Goal: Transaction & Acquisition: Obtain resource

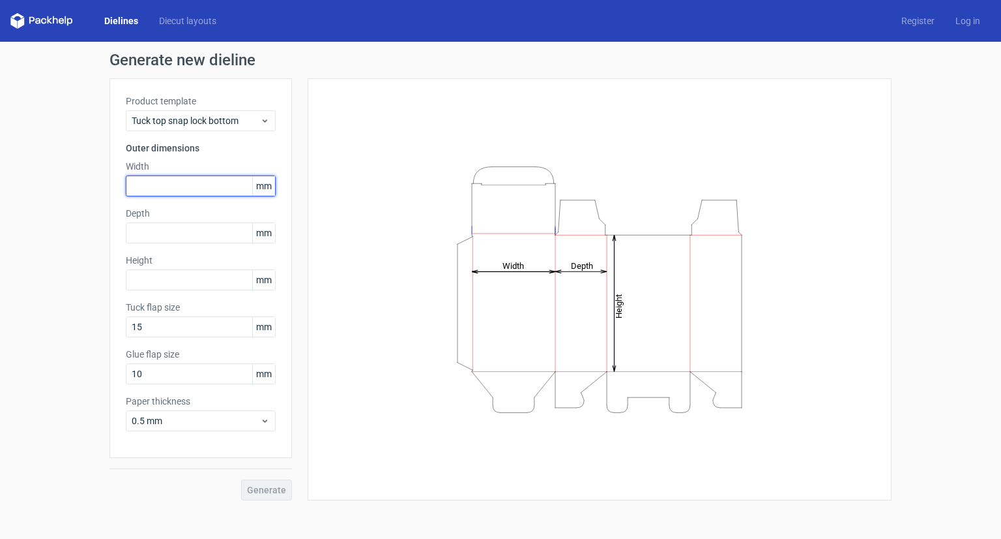
click at [156, 183] on input "text" at bounding box center [201, 185] width 150 height 21
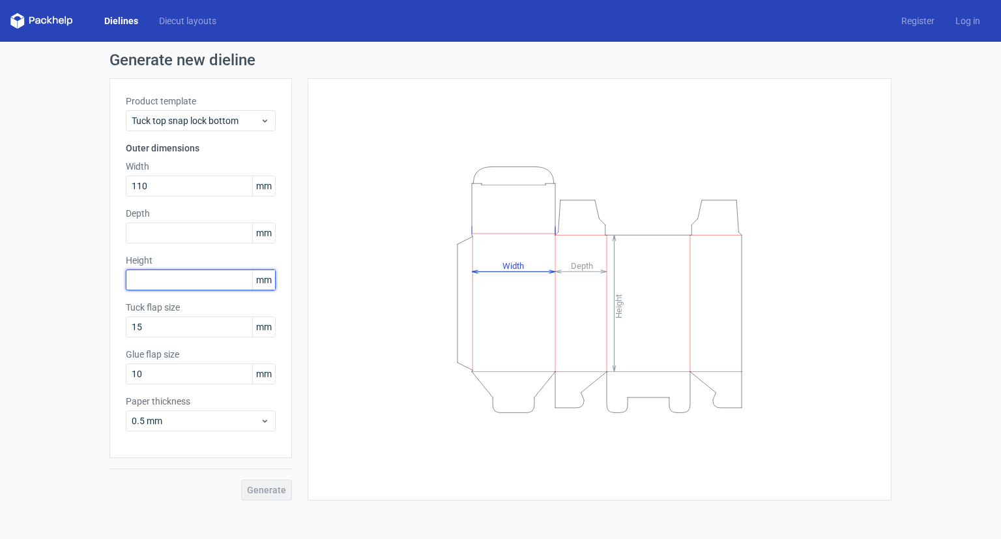
click at [149, 274] on input "text" at bounding box center [201, 279] width 150 height 21
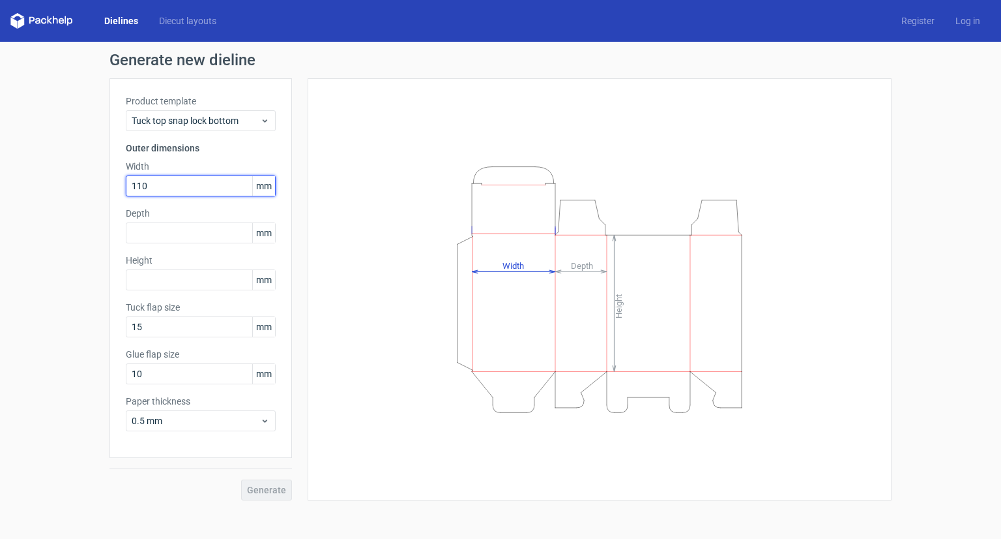
drag, startPoint x: 161, startPoint y: 180, endPoint x: 0, endPoint y: 183, distance: 161.1
click at [0, 183] on div "Generate new dieline Product template Tuck top snap lock bottom Outer dimension…" at bounding box center [500, 276] width 1001 height 469
type input "100"
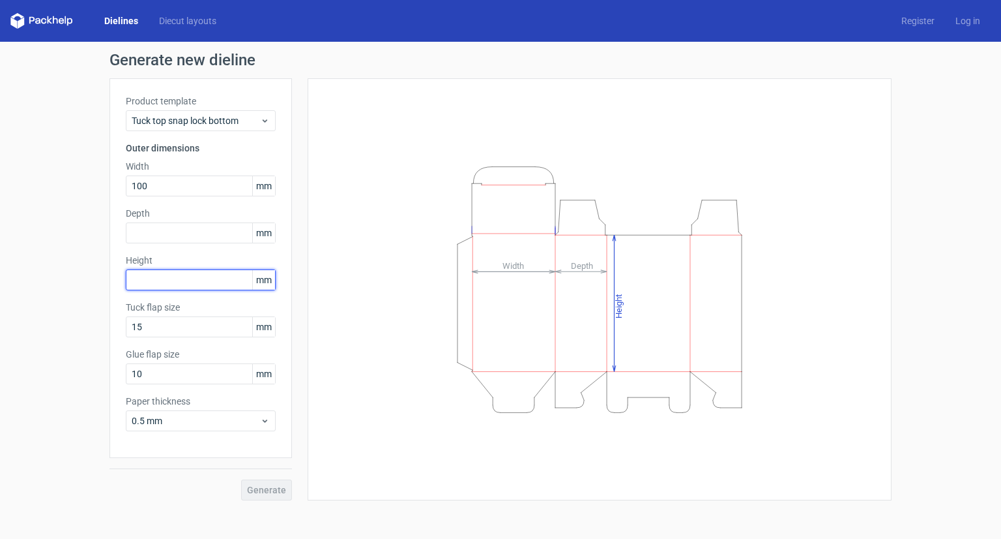
click at [184, 282] on input "text" at bounding box center [201, 279] width 150 height 21
type input "110"
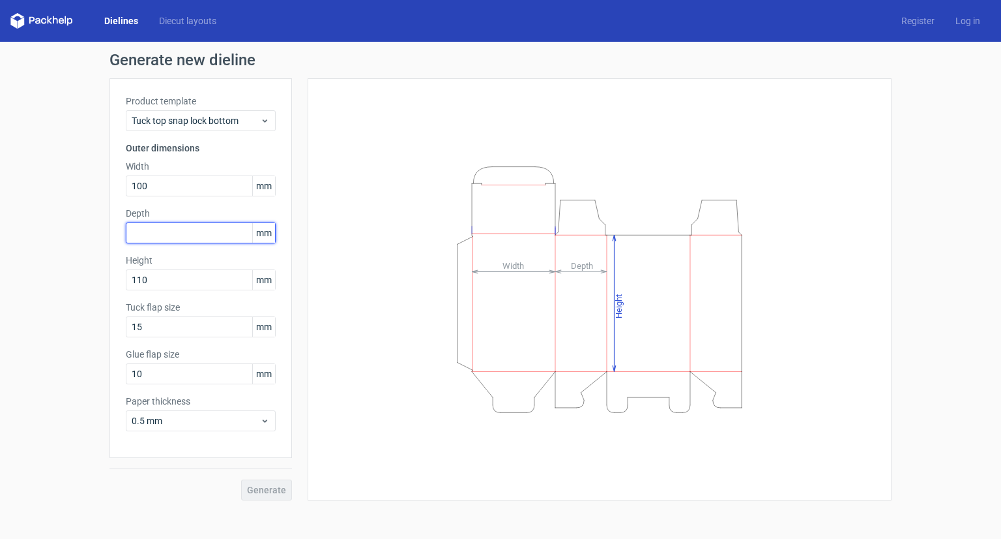
click at [205, 237] on input "text" at bounding box center [201, 232] width 150 height 21
click at [276, 486] on span "Generate" at bounding box center [266, 489] width 39 height 9
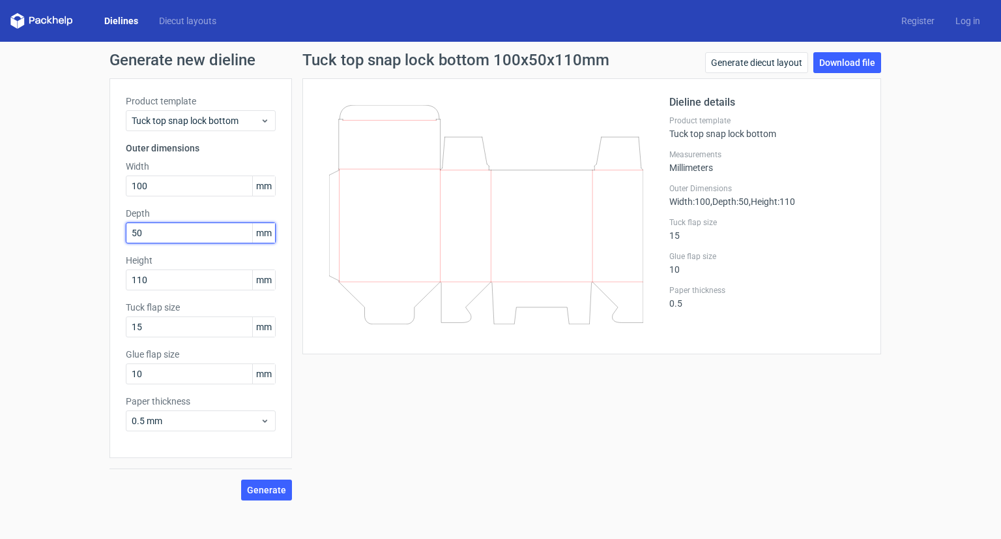
drag, startPoint x: 177, startPoint y: 224, endPoint x: 170, endPoint y: 235, distance: 13.6
click at [170, 235] on input "50" at bounding box center [201, 232] width 150 height 21
drag, startPoint x: 168, startPoint y: 235, endPoint x: 18, endPoint y: 204, distance: 153.2
click at [18, 204] on div "Generate new dieline Product template Tuck top snap lock bottom Outer dimension…" at bounding box center [500, 276] width 1001 height 469
click at [265, 479] on button "Generate" at bounding box center [266, 489] width 51 height 21
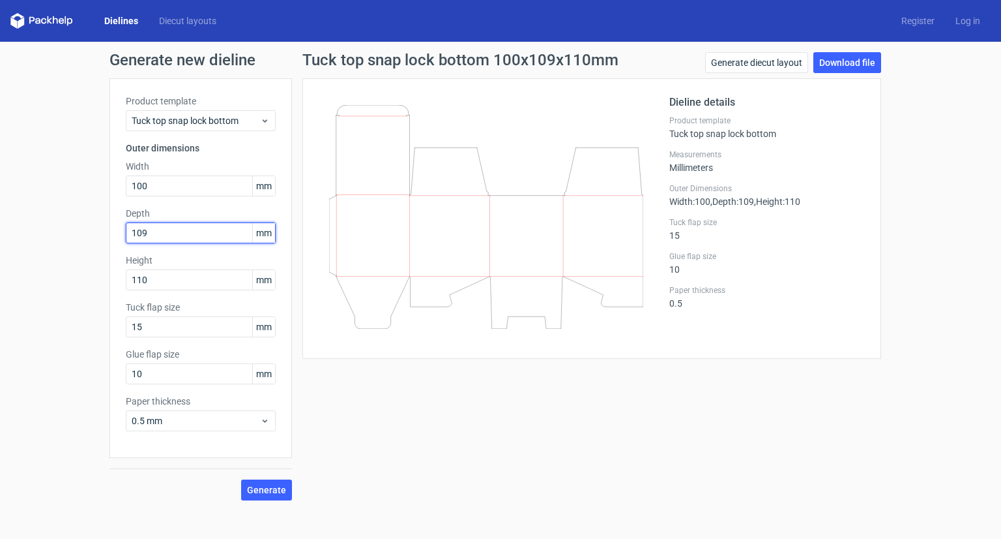
drag, startPoint x: 170, startPoint y: 235, endPoint x: 0, endPoint y: 188, distance: 176.5
click at [0, 188] on div "Generate new dieline Product template Tuck top snap lock bottom Outer dimension…" at bounding box center [500, 276] width 1001 height 469
type input "96"
click at [274, 482] on button "Generate" at bounding box center [266, 489] width 51 height 21
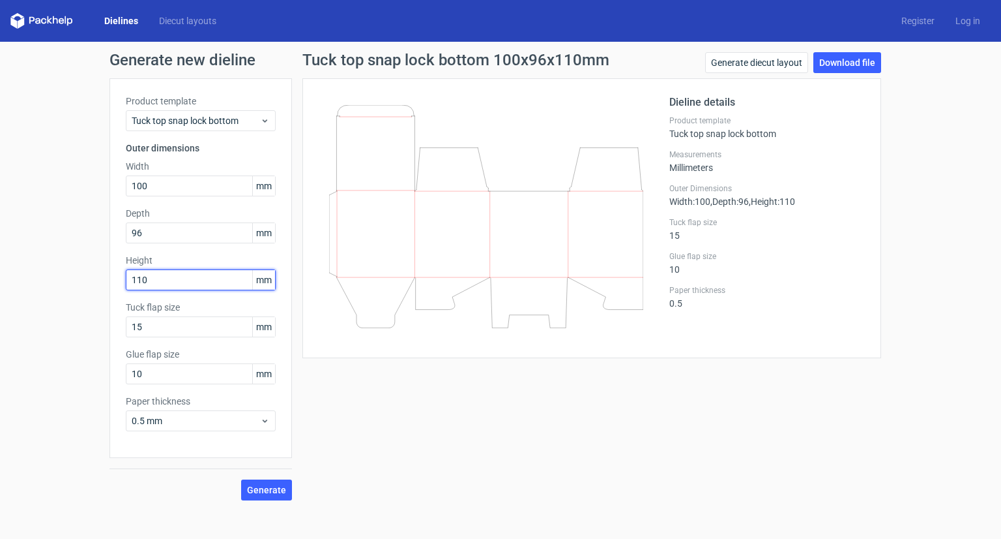
drag, startPoint x: 165, startPoint y: 282, endPoint x: 0, endPoint y: 254, distance: 167.4
click at [0, 254] on div "Generate new dieline Product template Tuck top snap lock bottom Outer dimension…" at bounding box center [500, 276] width 1001 height 469
type input "103"
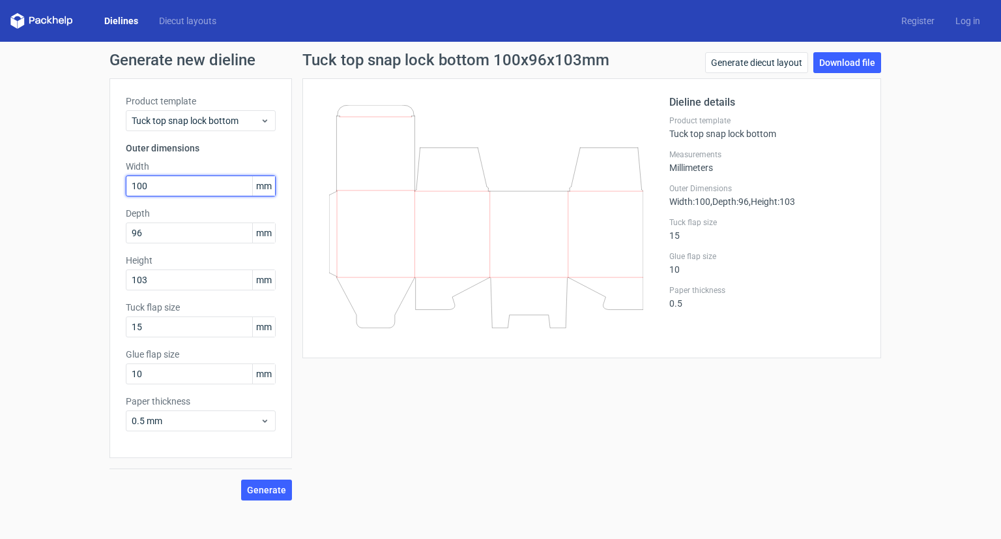
drag, startPoint x: 165, startPoint y: 186, endPoint x: 0, endPoint y: 172, distance: 165.6
click at [0, 172] on div "Generate new dieline Product template Tuck top snap lock bottom Outer dimension…" at bounding box center [500, 276] width 1001 height 469
type input "80"
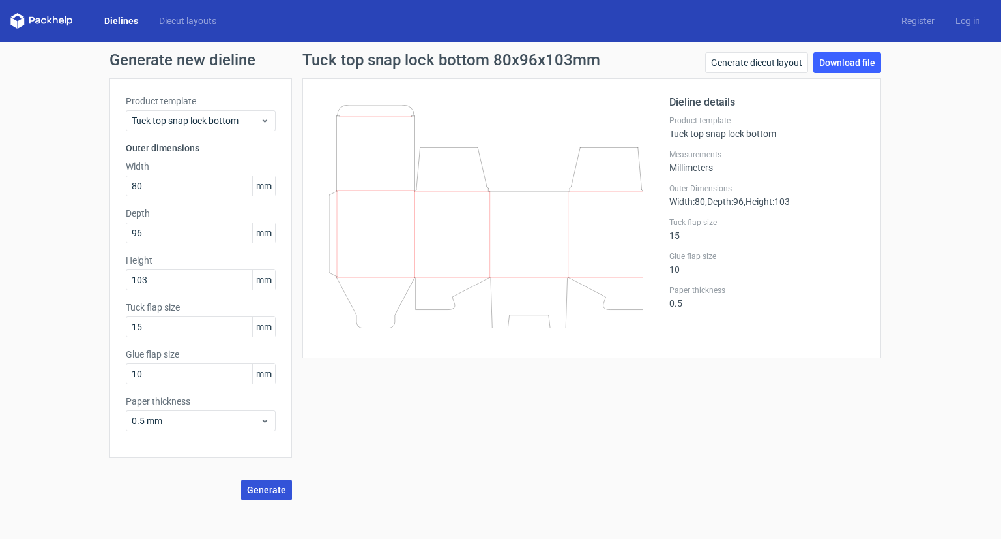
click at [277, 494] on span "Generate" at bounding box center [266, 489] width 39 height 9
click at [156, 328] on input "15" at bounding box center [201, 326] width 150 height 21
drag, startPoint x: 156, startPoint y: 328, endPoint x: 79, endPoint y: 316, distance: 78.6
click at [79, 316] on div "Generate new dieline Product template Tuck top snap lock bottom Outer dimension…" at bounding box center [500, 276] width 1001 height 469
click at [274, 485] on span "Generate" at bounding box center [266, 489] width 39 height 9
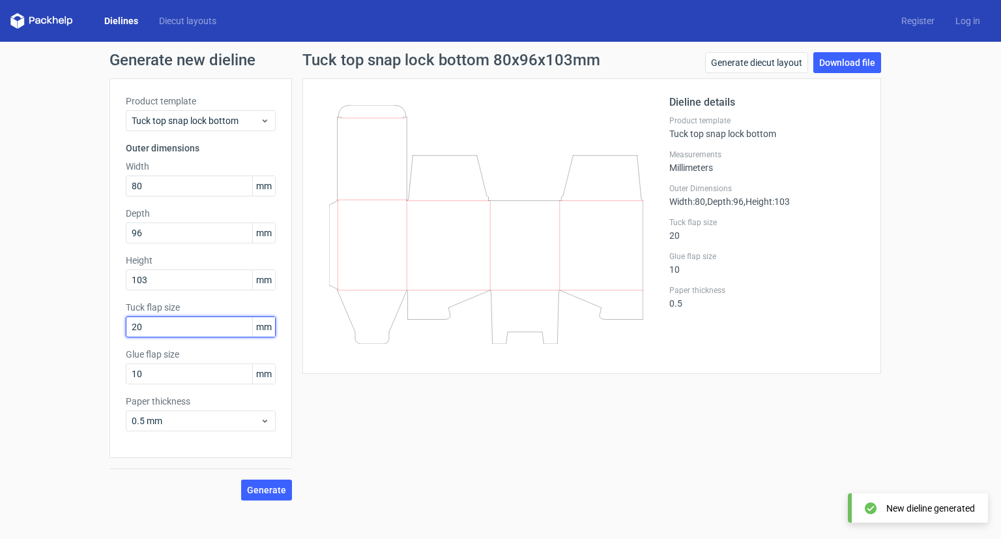
drag, startPoint x: 153, startPoint y: 329, endPoint x: 27, endPoint y: 314, distance: 126.7
click at [27, 314] on div "Generate new dieline Product template Tuck top snap lock bottom Outer dimension…" at bounding box center [500, 276] width 1001 height 469
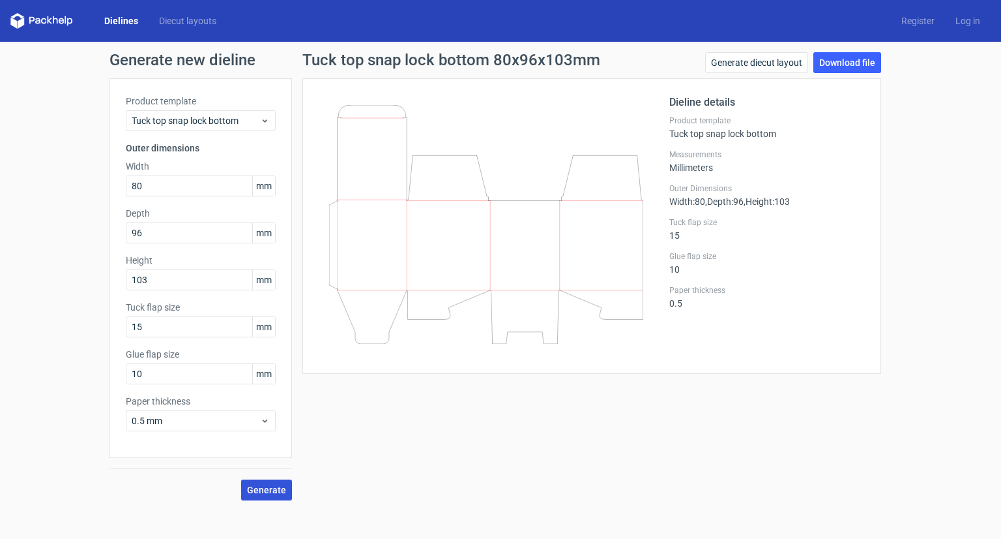
click at [271, 488] on span "Generate" at bounding box center [266, 489] width 39 height 9
drag, startPoint x: 185, startPoint y: 326, endPoint x: 29, endPoint y: 319, distance: 156.6
click at [29, 319] on div "Generate new dieline Product template Tuck top snap lock bottom Outer dimension…" at bounding box center [500, 276] width 1001 height 469
type input "5"
click at [258, 481] on button "Generate" at bounding box center [266, 489] width 51 height 21
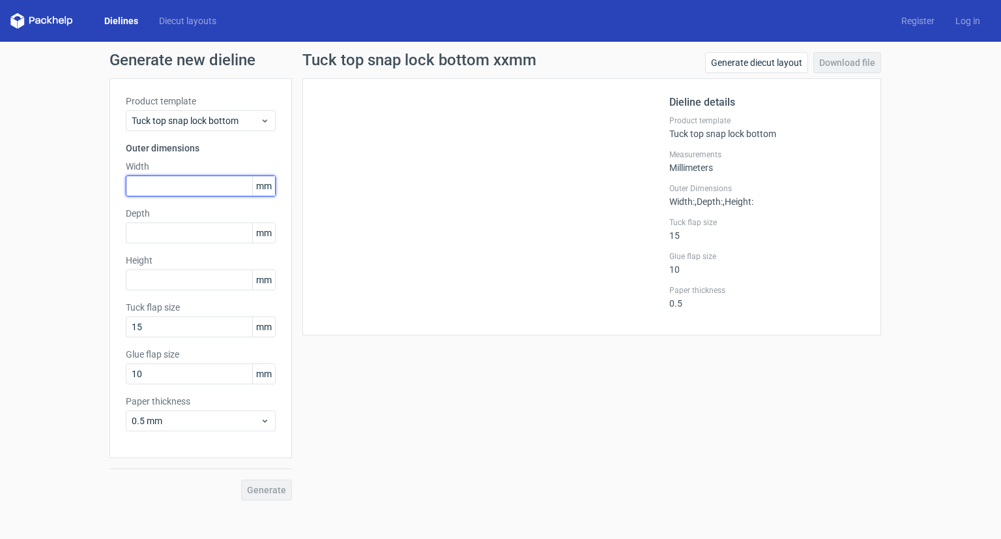
click at [145, 181] on input "text" at bounding box center [201, 185] width 150 height 21
type input "81"
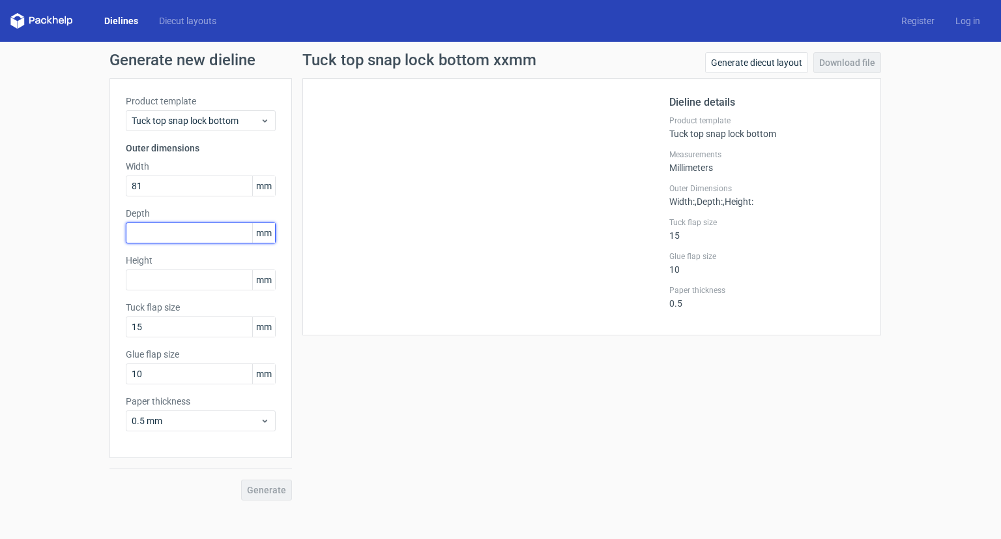
click at [154, 232] on input "text" at bounding box center [201, 232] width 150 height 21
type input "110"
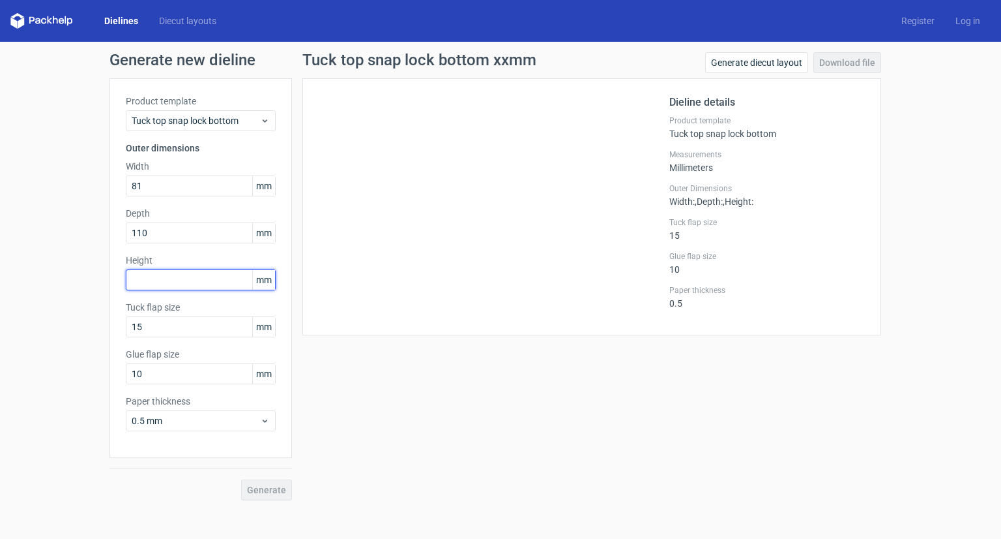
click at [165, 278] on input "text" at bounding box center [201, 279] width 150 height 21
type input "101"
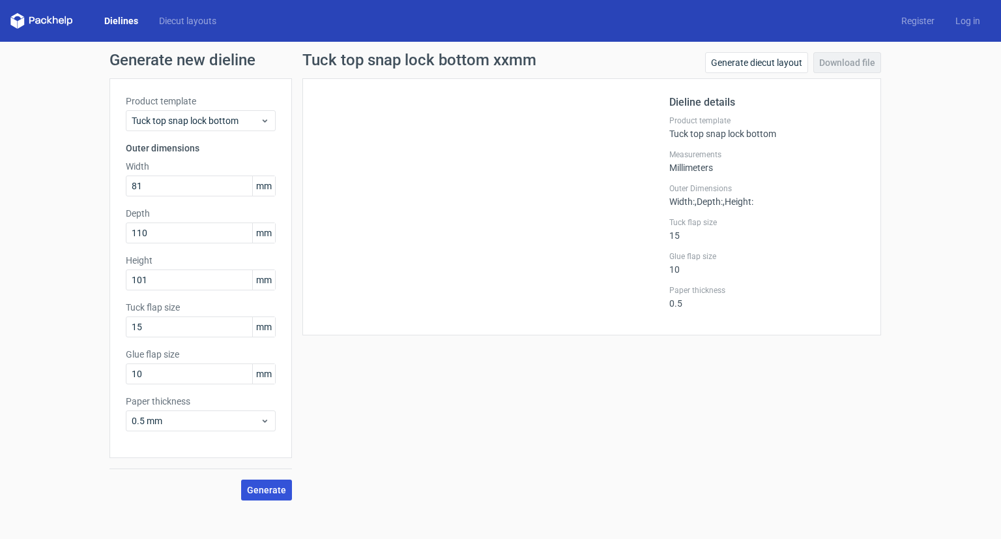
click at [279, 486] on span "Generate" at bounding box center [266, 489] width 39 height 9
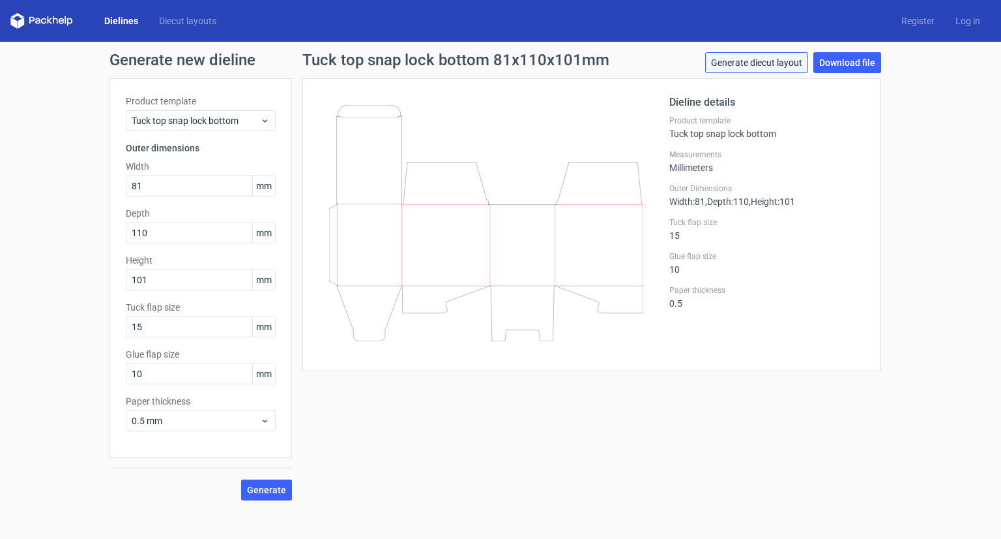
click at [799, 58] on link "Generate diecut layout" at bounding box center [756, 62] width 103 height 21
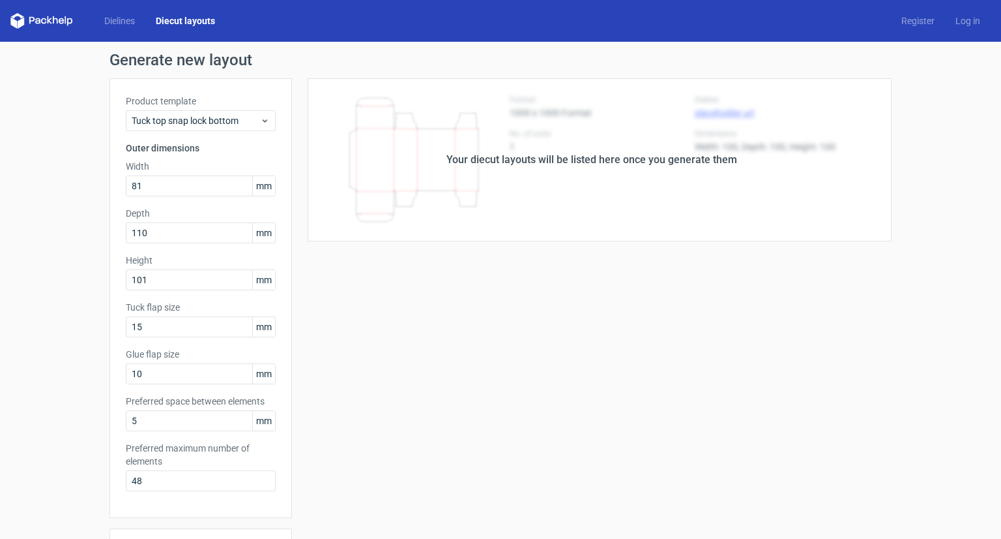
click at [571, 282] on div "Your diecut layouts will be listed here once you generate them Height Depth Wid…" at bounding box center [592, 431] width 600 height 707
click at [415, 198] on div "Your diecut layouts will be listed here once you generate them" at bounding box center [592, 159] width 600 height 163
click at [172, 481] on input "48" at bounding box center [201, 480] width 150 height 21
click at [116, 17] on link "Dielines" at bounding box center [120, 20] width 52 height 13
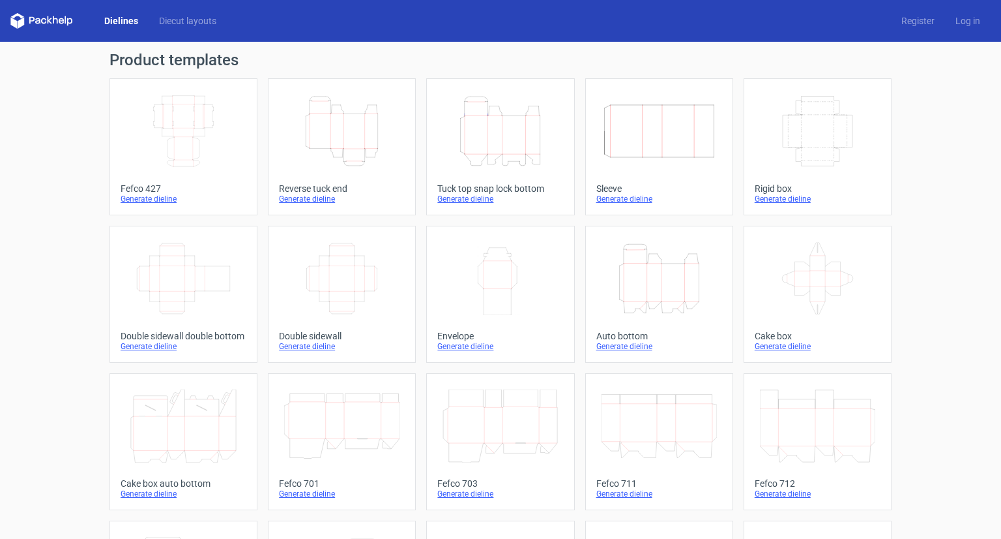
click at [47, 15] on icon at bounding box center [41, 21] width 63 height 16
click at [7, 1] on div "Dielines Diecut layouts Register Log in" at bounding box center [500, 21] width 1001 height 42
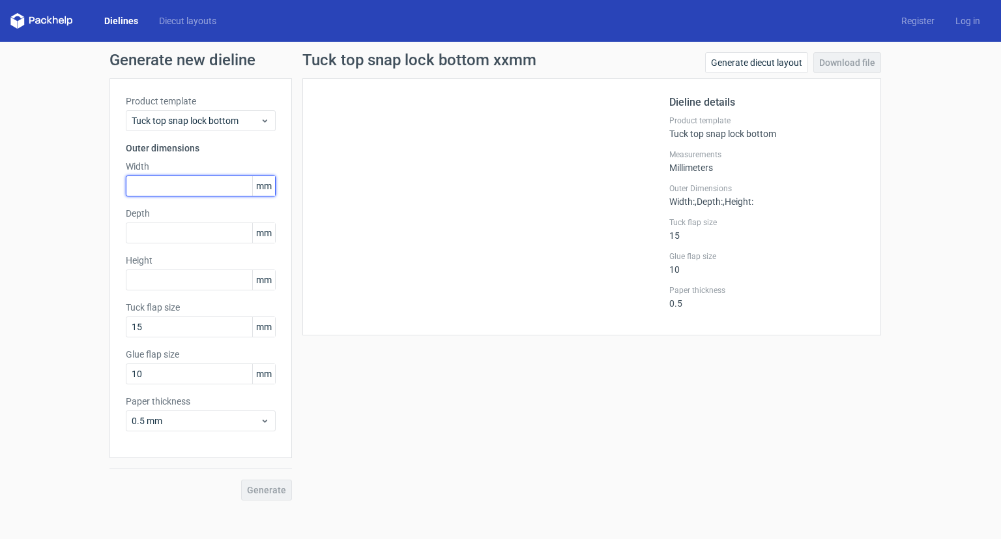
click at [196, 194] on input "text" at bounding box center [201, 185] width 150 height 21
type input "83"
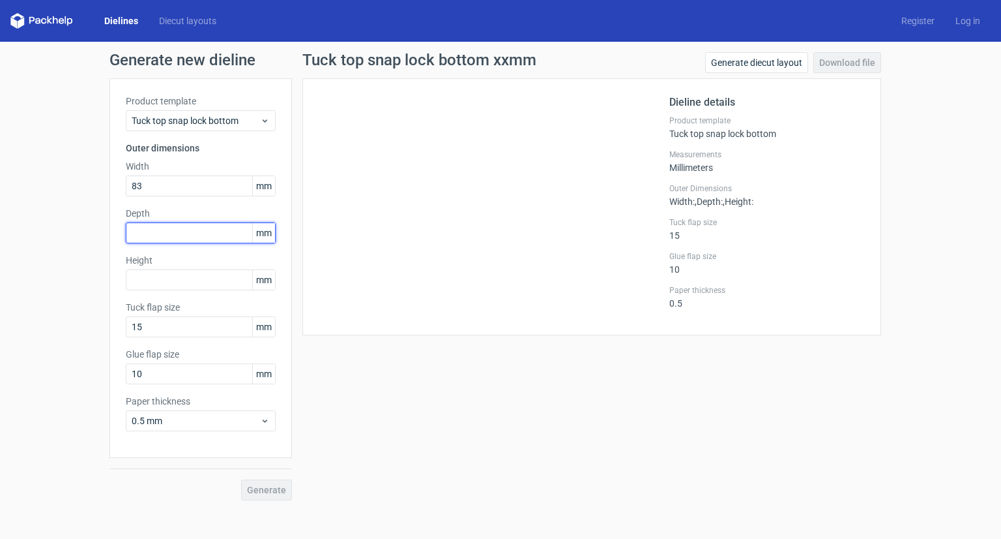
click at [211, 235] on input "text" at bounding box center [201, 232] width 150 height 21
click at [231, 119] on span "Tuck top snap lock bottom" at bounding box center [196, 120] width 128 height 13
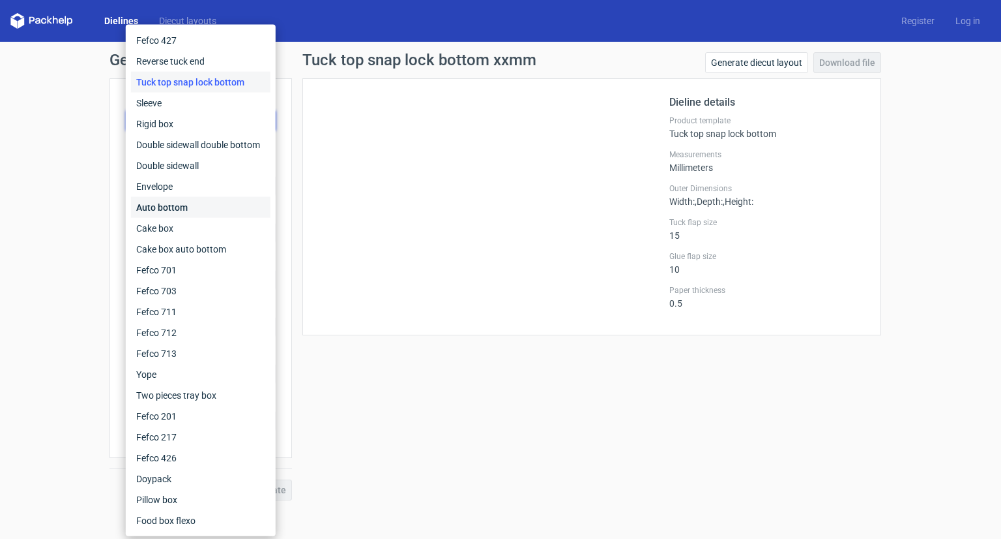
click at [211, 203] on div "Auto bottom" at bounding box center [201, 207] width 140 height 21
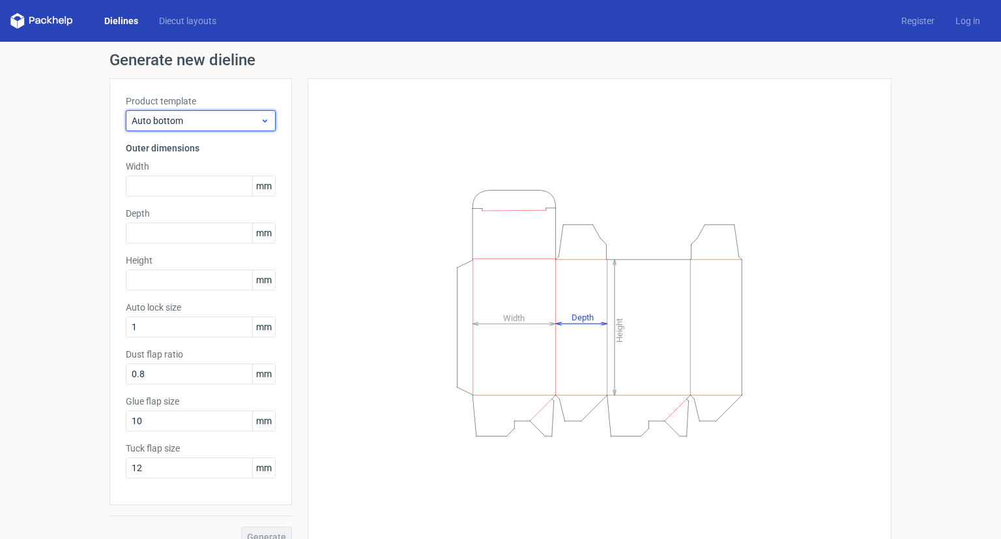
click at [224, 124] on span "Auto bottom" at bounding box center [196, 120] width 128 height 13
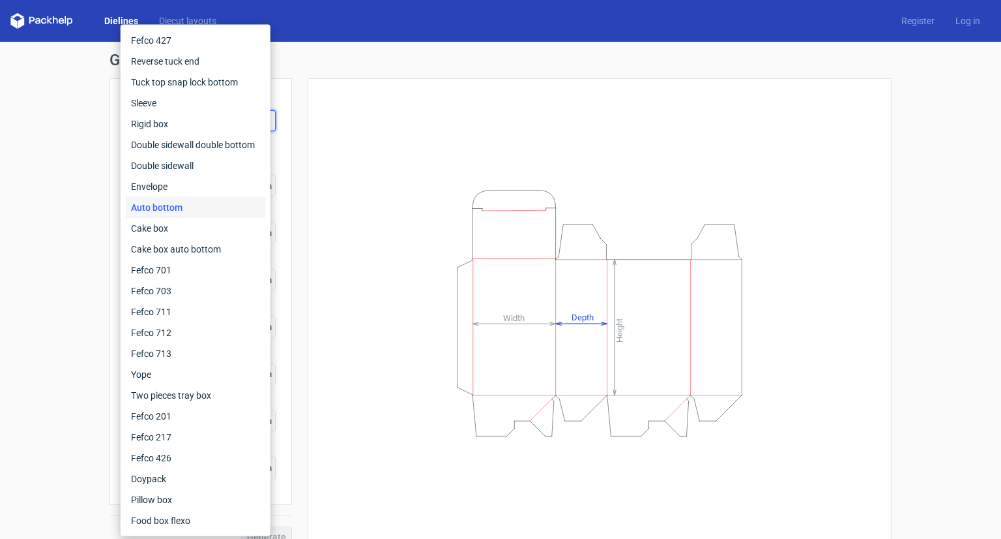
click at [209, 209] on div "Auto bottom" at bounding box center [196, 207] width 140 height 21
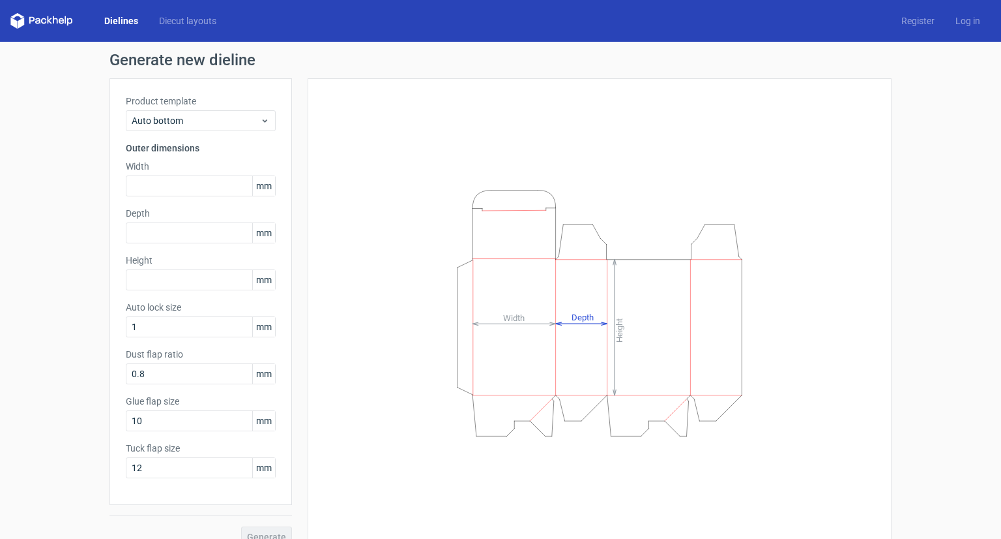
click at [76, 166] on div "Generate new dieline Product template Auto bottom Outer dimensions Width mm Dep…" at bounding box center [500, 300] width 1001 height 516
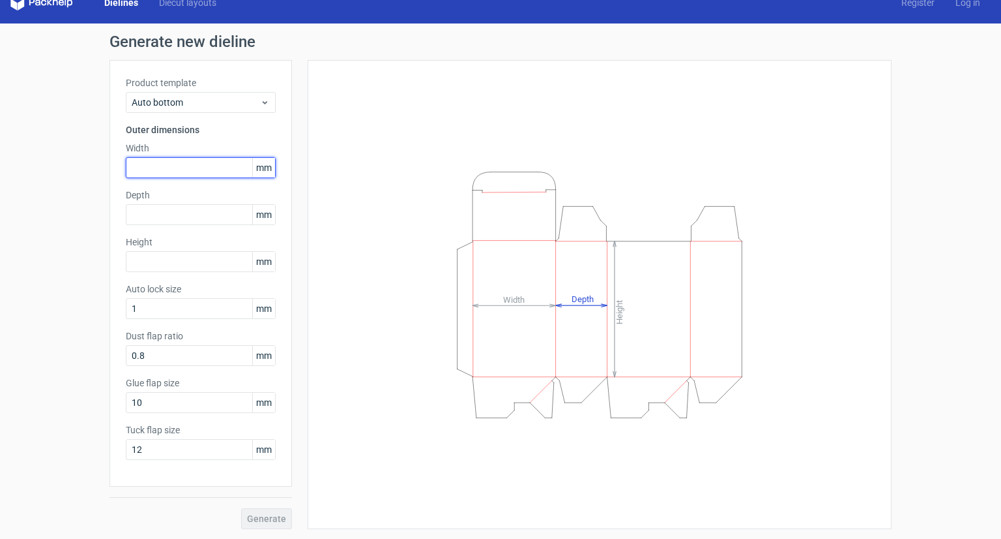
drag, startPoint x: 188, startPoint y: 173, endPoint x: 190, endPoint y: 137, distance: 36.6
click at [188, 173] on input "text" at bounding box center [201, 167] width 150 height 21
type input "81"
click at [162, 216] on input "text" at bounding box center [201, 214] width 150 height 21
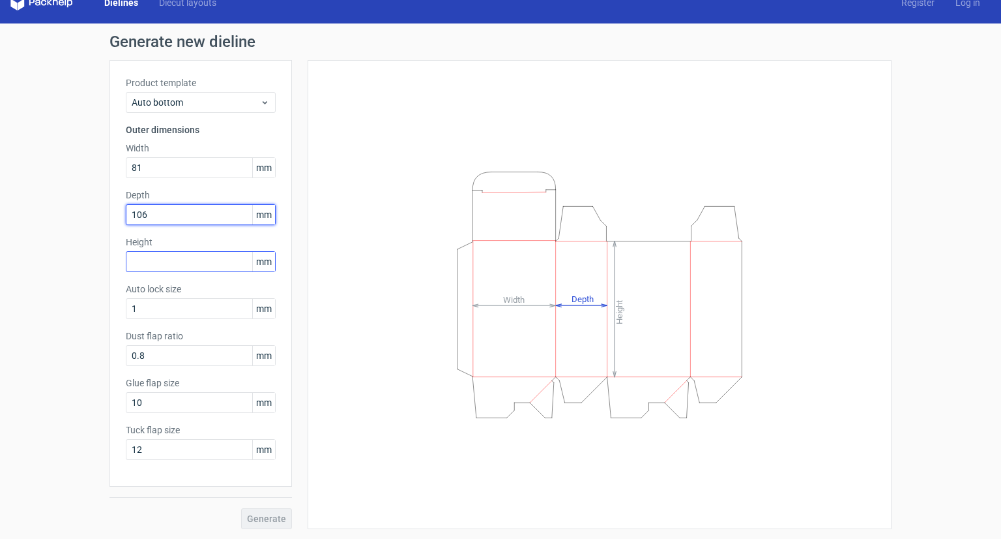
type input "106"
click at [179, 260] on input "text" at bounding box center [201, 261] width 150 height 21
type input "101"
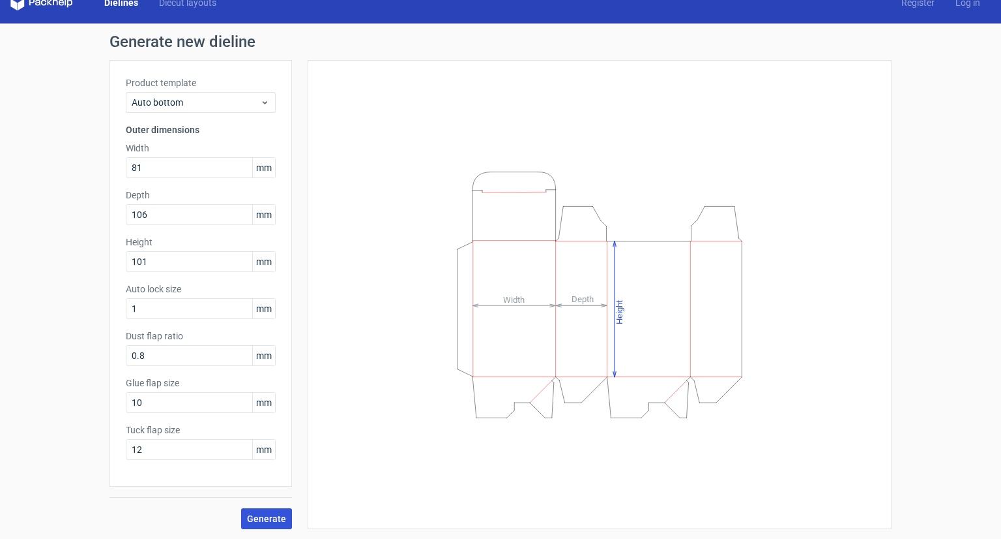
click at [272, 517] on span "Generate" at bounding box center [266, 518] width 39 height 9
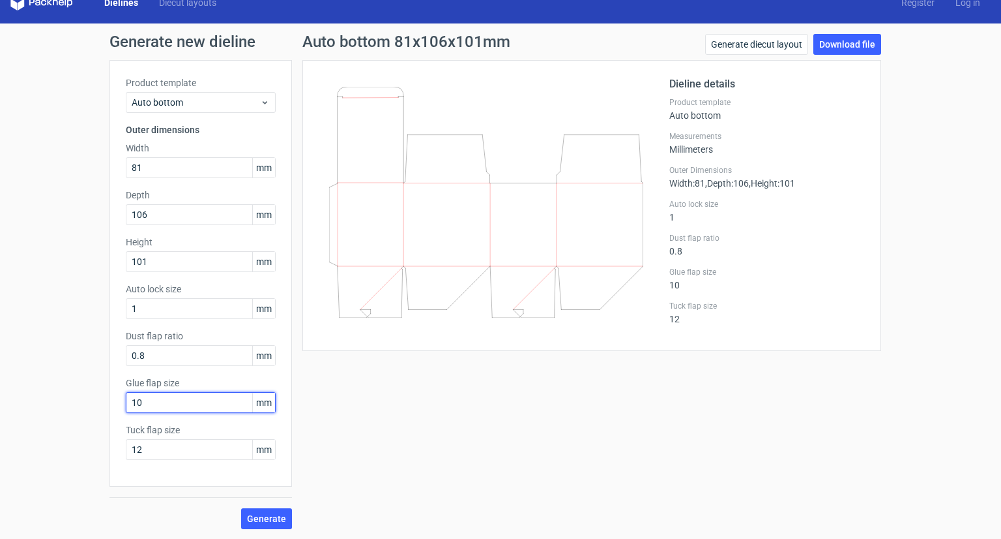
click at [203, 400] on input "10" at bounding box center [201, 402] width 150 height 21
click at [190, 348] on input "0.8" at bounding box center [201, 355] width 150 height 21
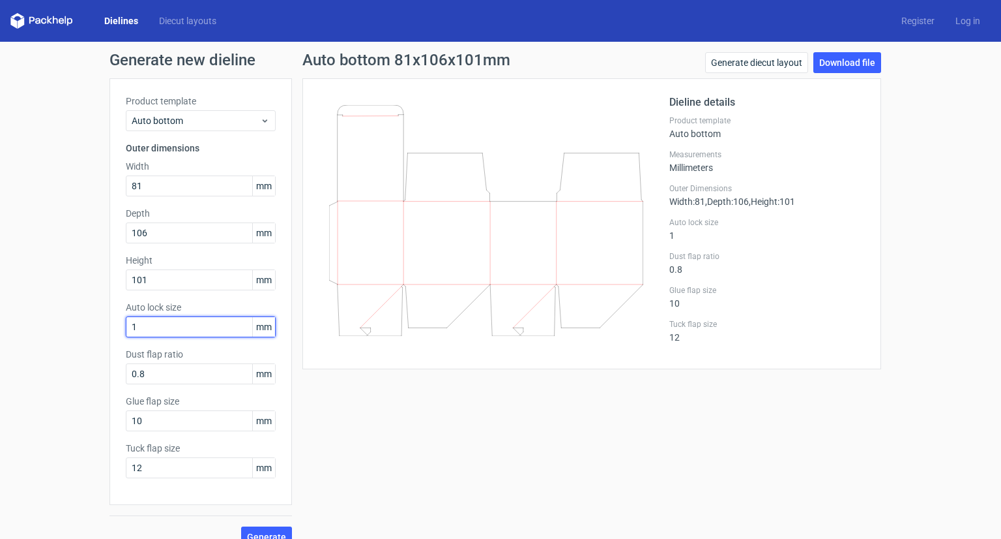
click at [222, 336] on input "1" at bounding box center [201, 326] width 150 height 21
drag, startPoint x: 196, startPoint y: 329, endPoint x: 20, endPoint y: 332, distance: 176.1
click at [20, 332] on div "Generate new dieline Product template Auto bottom Outer dimensions Width 81 mm …" at bounding box center [500, 300] width 1001 height 516
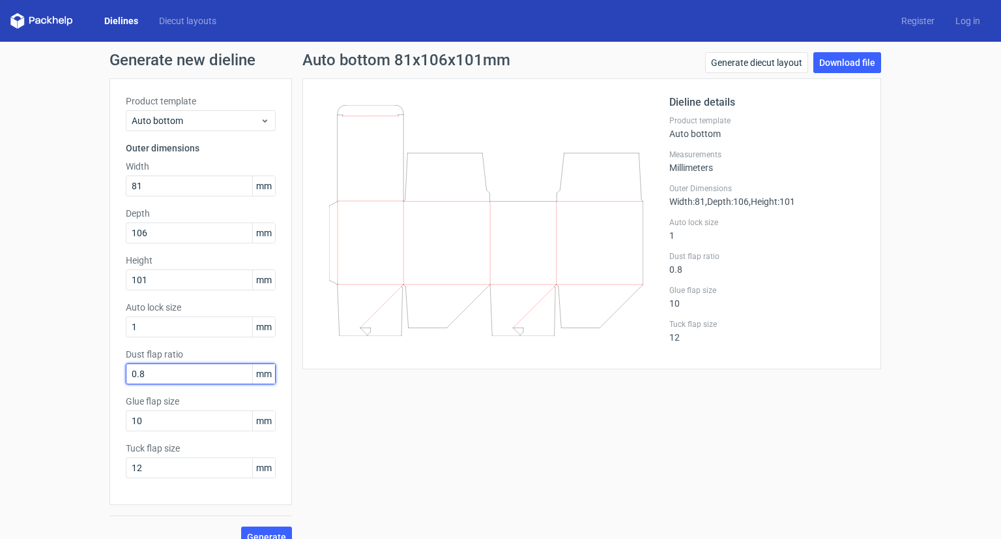
click at [160, 383] on input "0.8" at bounding box center [201, 373] width 150 height 21
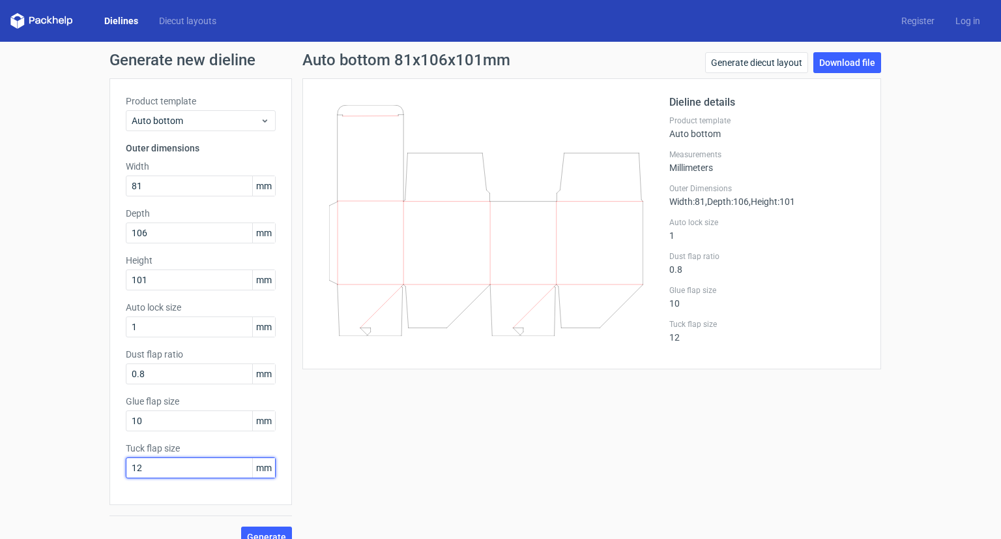
click at [193, 470] on input "12" at bounding box center [201, 467] width 150 height 21
click at [848, 52] on link "Download file" at bounding box center [848, 62] width 68 height 21
